Goal: Information Seeking & Learning: Learn about a topic

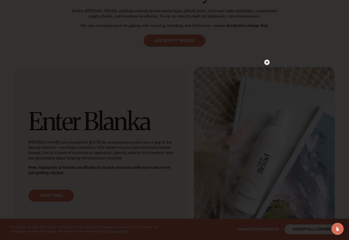
scroll to position [240, 0]
click at [267, 65] on circle at bounding box center [266, 62] width 5 height 5
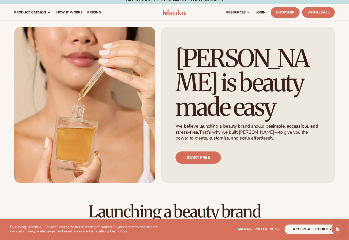
scroll to position [0, 0]
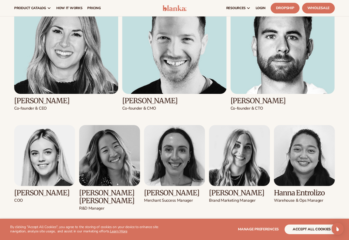
scroll to position [536, 0]
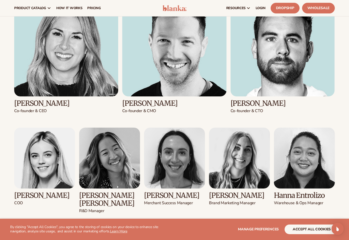
click at [305, 161] on img at bounding box center [304, 158] width 61 height 61
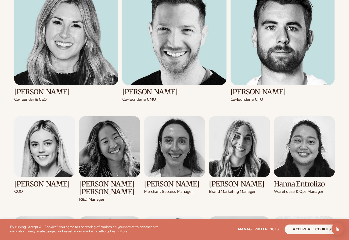
scroll to position [586, 0]
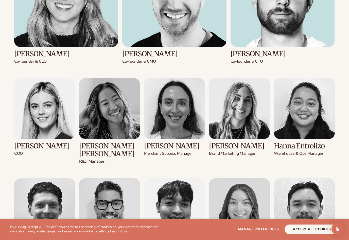
click at [310, 138] on img at bounding box center [304, 108] width 61 height 61
click at [302, 152] on p "Warehouse & Ops Manager" at bounding box center [304, 153] width 61 height 5
click at [321, 118] on img at bounding box center [304, 108] width 61 height 61
click at [307, 121] on img at bounding box center [304, 108] width 61 height 61
click at [303, 122] on img at bounding box center [304, 108] width 61 height 61
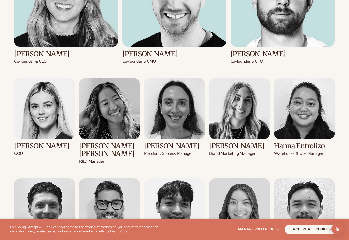
click at [302, 122] on img at bounding box center [304, 108] width 61 height 61
click at [303, 120] on img at bounding box center [304, 108] width 61 height 61
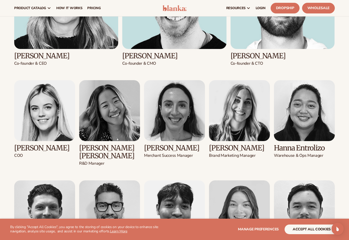
scroll to position [551, 0]
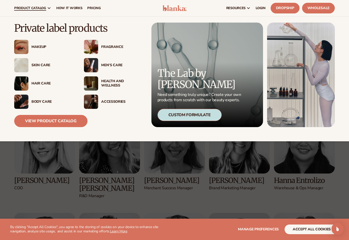
click at [195, 110] on div "Custom Formulate" at bounding box center [190, 115] width 64 height 12
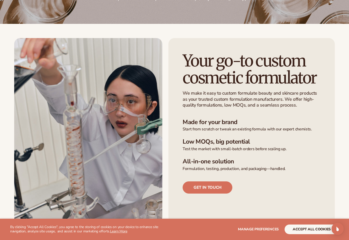
scroll to position [84, 0]
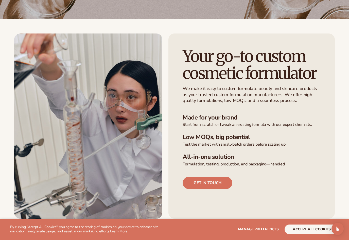
click at [223, 184] on link "Get in touch" at bounding box center [208, 183] width 50 height 12
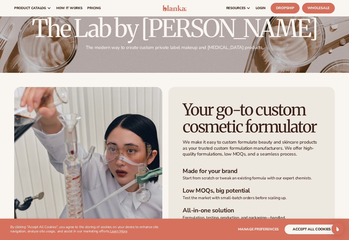
scroll to position [25, 0]
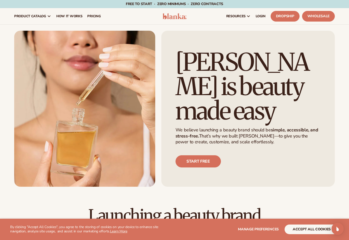
click at [93, 18] on span "pricing" at bounding box center [93, 16] width 13 height 4
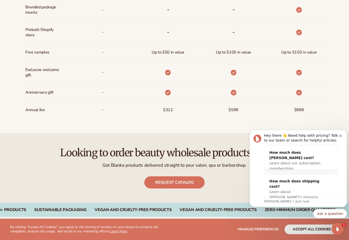
scroll to position [390, 0]
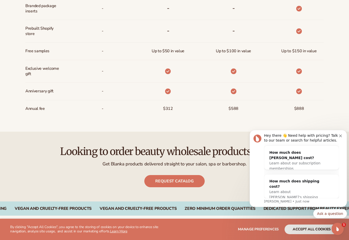
click at [342, 134] on button "Dismiss notification" at bounding box center [341, 135] width 4 height 4
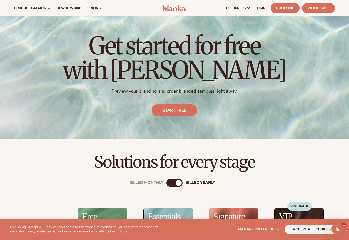
scroll to position [12, 0]
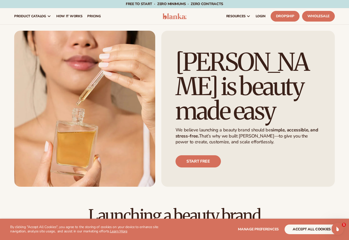
click at [77, 20] on link "How It Works" at bounding box center [69, 16] width 31 height 16
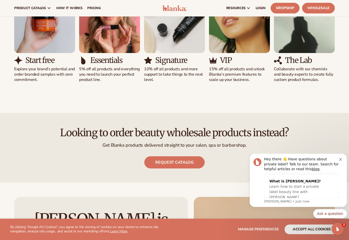
click at [342, 160] on button "Dismiss notification" at bounding box center [341, 159] width 4 height 4
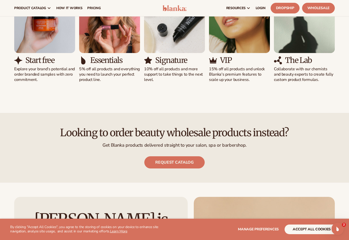
click at [190, 162] on link "Request catalog" at bounding box center [174, 162] width 60 height 12
